Goal: Transaction & Acquisition: Book appointment/travel/reservation

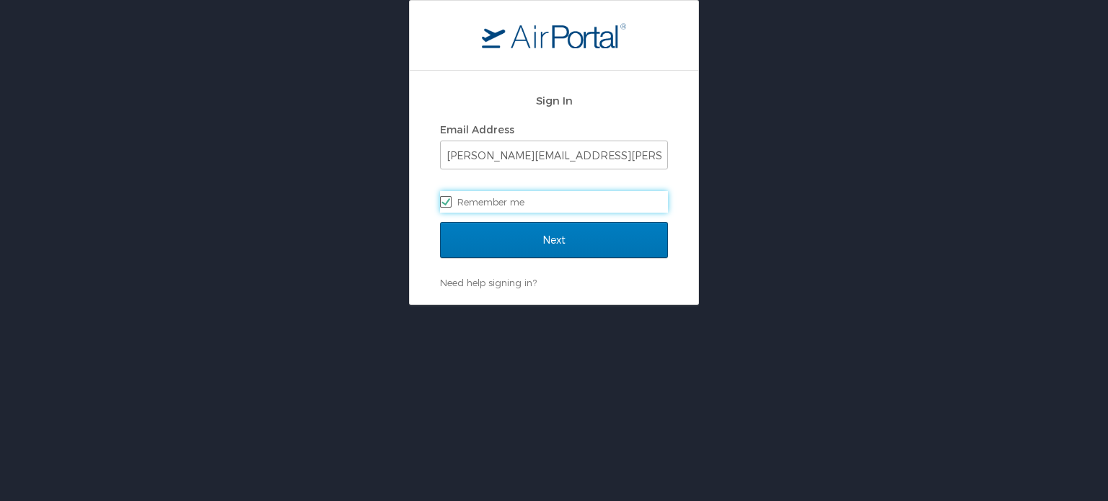
click at [440, 222] on input "Next" at bounding box center [554, 240] width 228 height 36
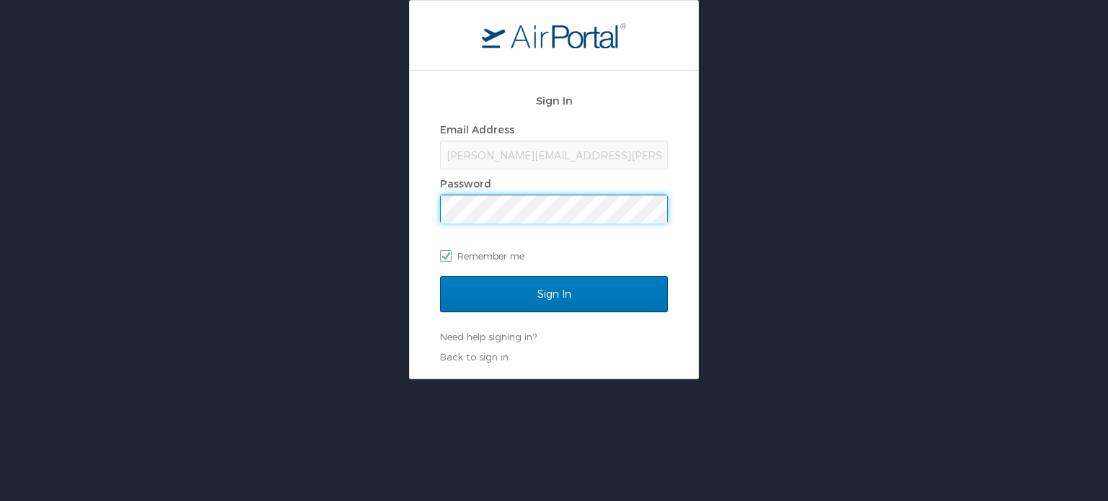
click at [440, 276] on input "Sign In" at bounding box center [554, 294] width 228 height 36
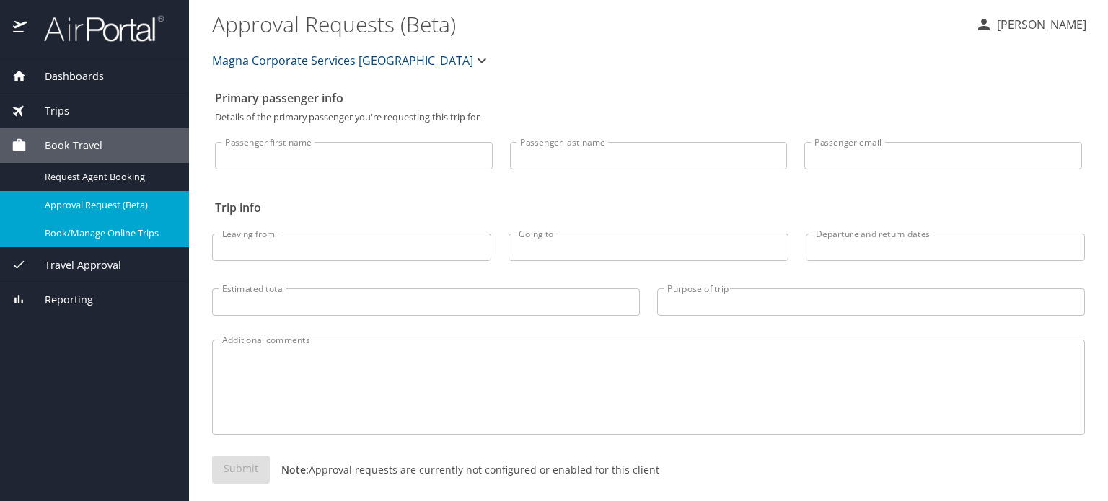
click at [146, 233] on span "Book/Manage Online Trips" at bounding box center [108, 234] width 127 height 14
